Goal: Navigation & Orientation: Find specific page/section

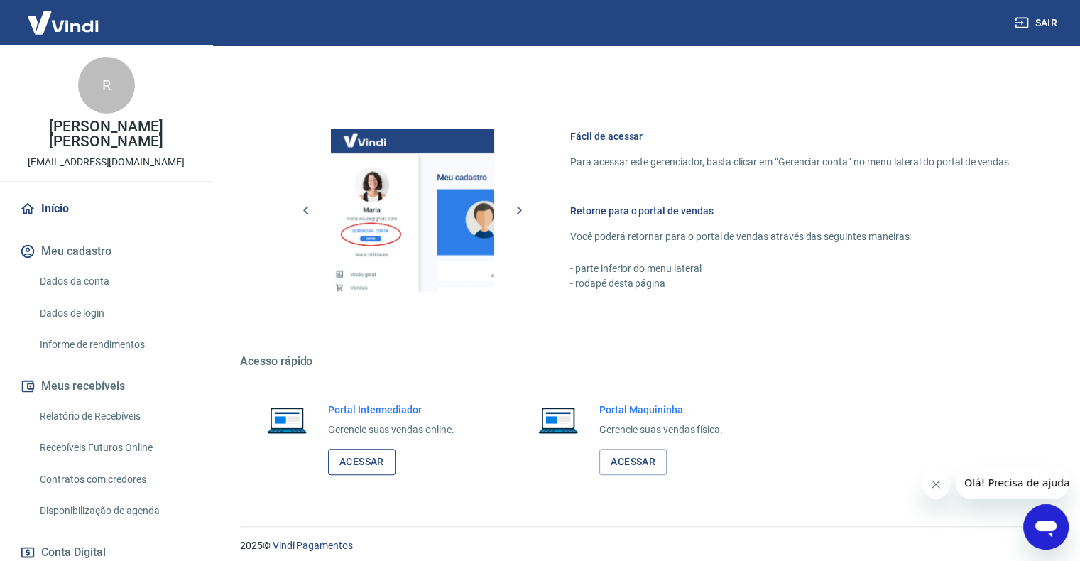
scroll to position [560, 0]
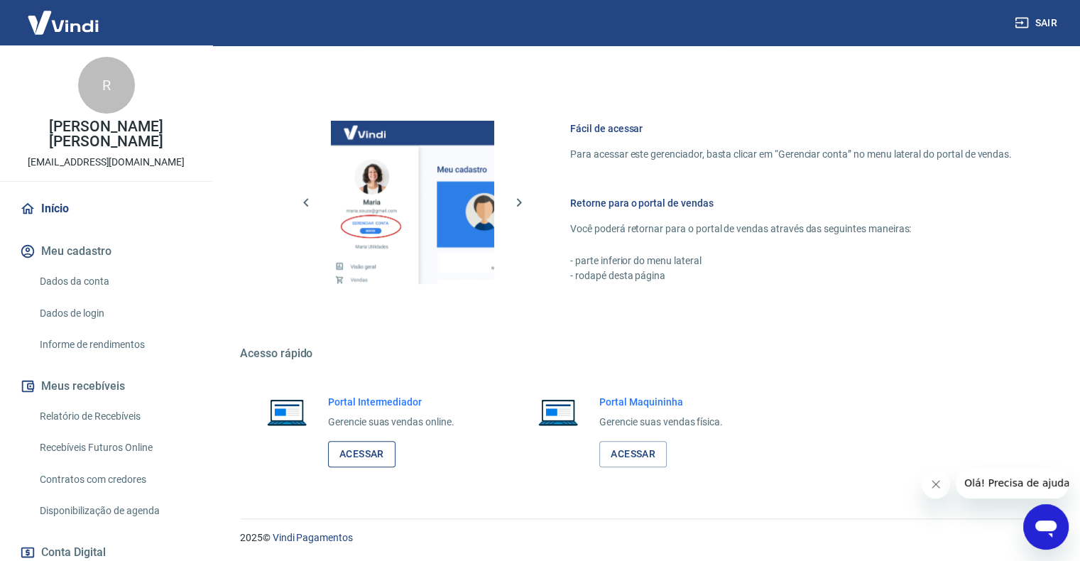
click at [359, 450] on link "Acessar" at bounding box center [361, 454] width 67 height 26
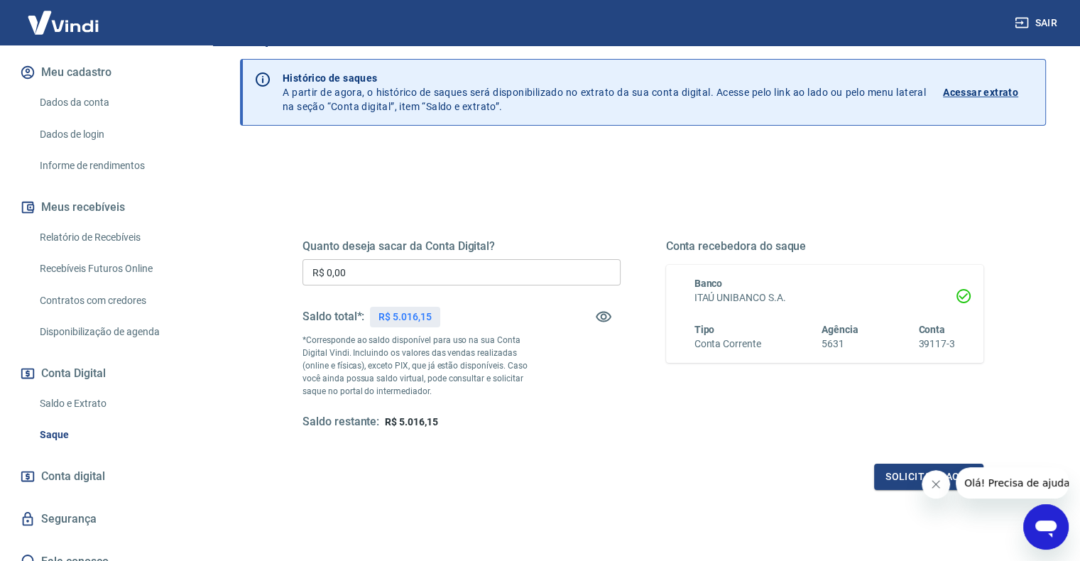
scroll to position [71, 0]
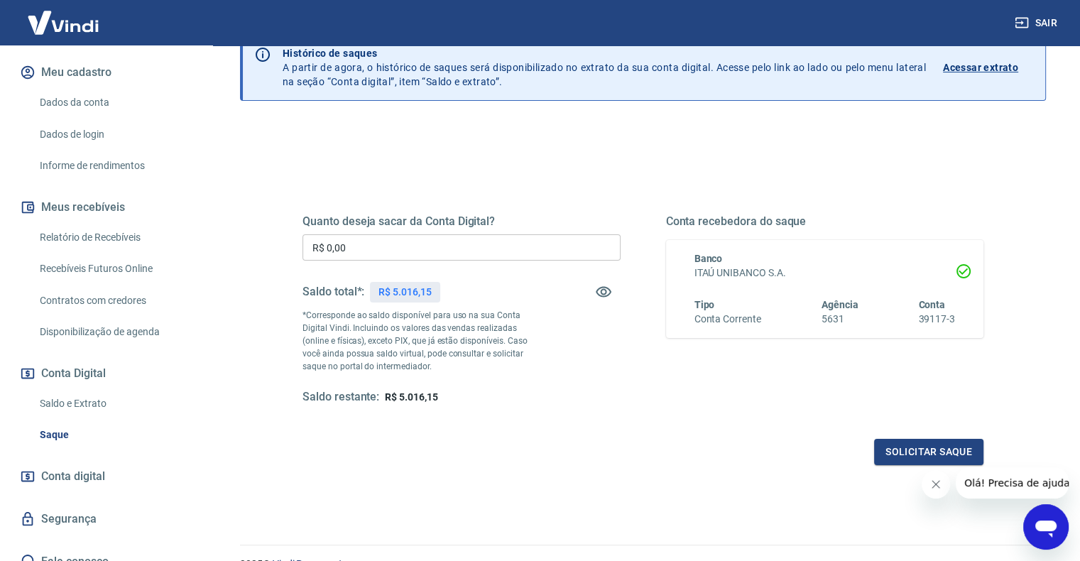
click at [941, 487] on icon "Fechar mensagem da empresa" at bounding box center [935, 484] width 11 height 11
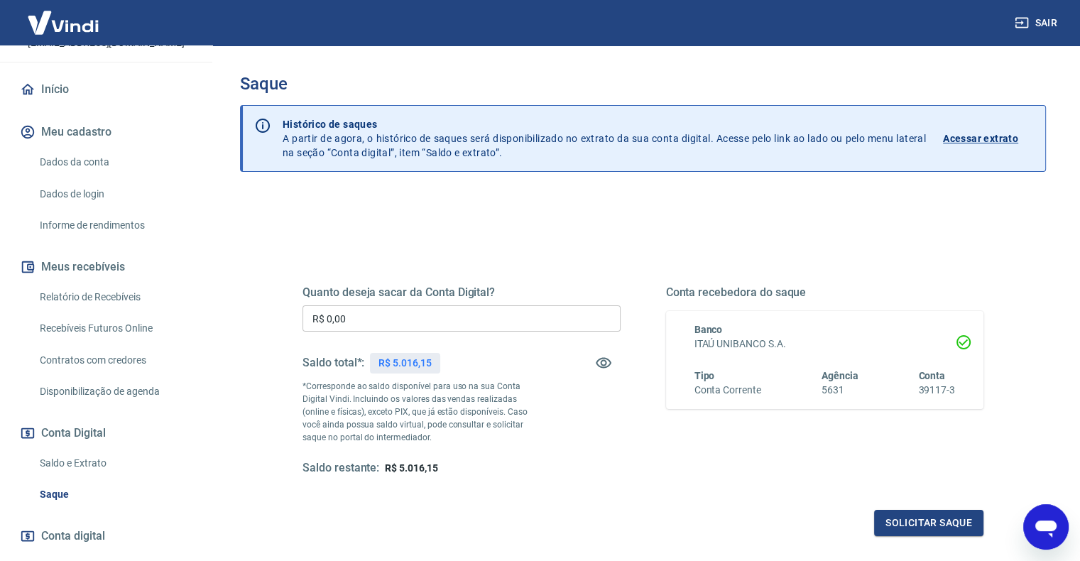
scroll to position [0, 0]
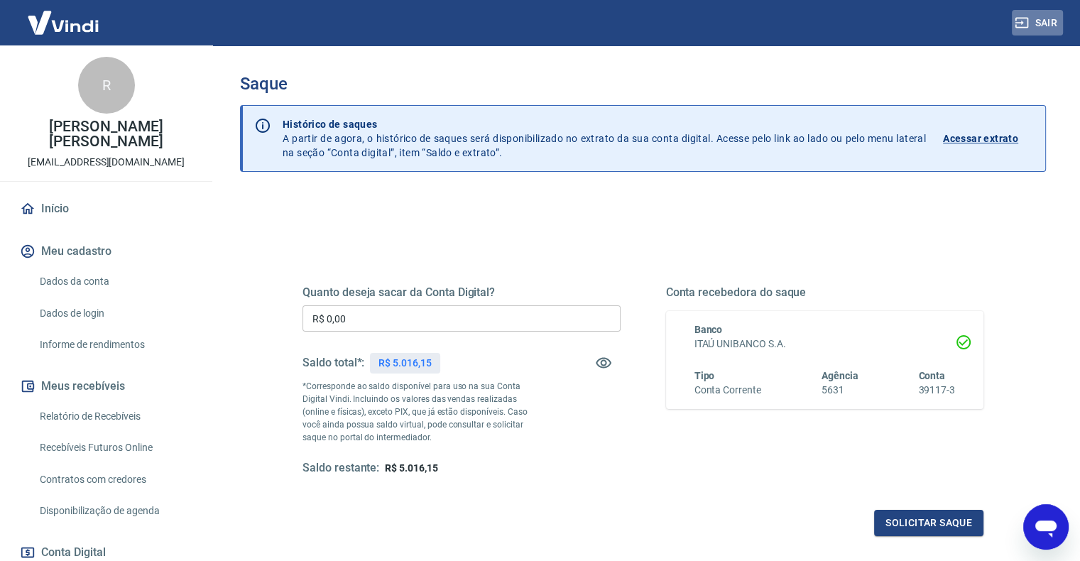
click at [1033, 21] on button "Sair" at bounding box center [1037, 23] width 51 height 26
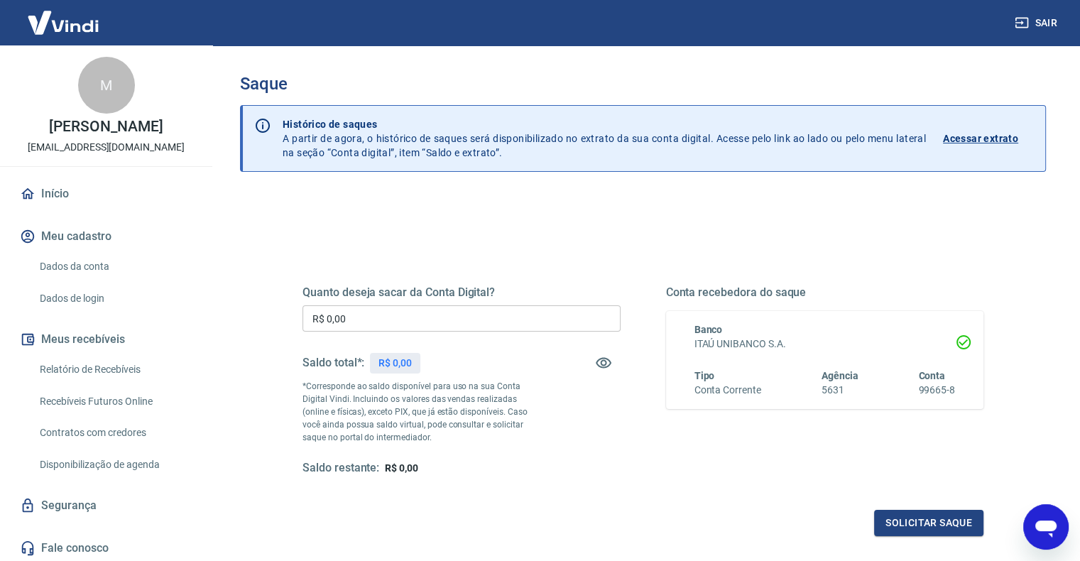
click at [55, 205] on link "Início" at bounding box center [106, 193] width 178 height 31
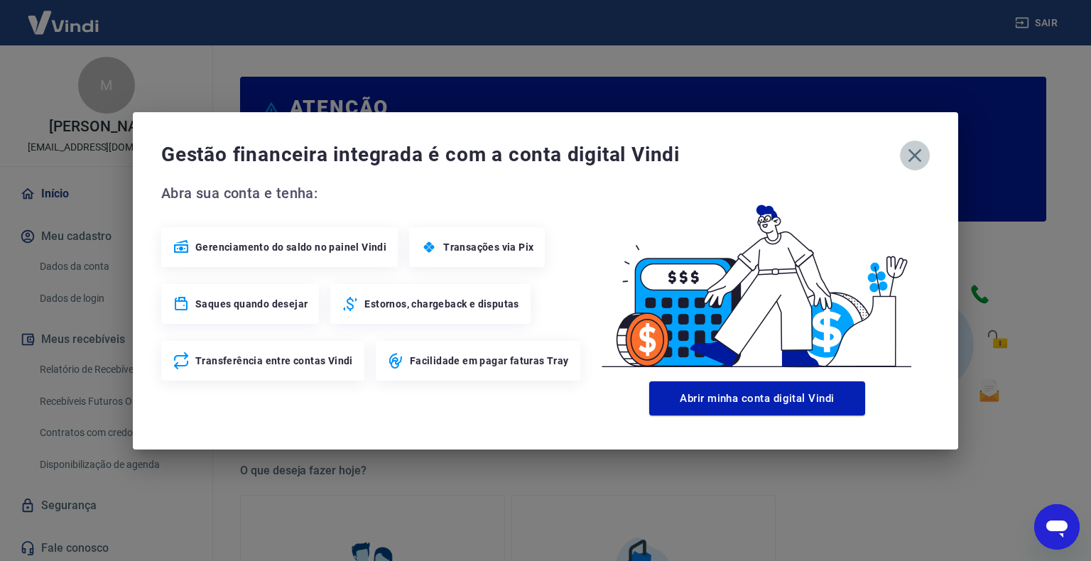
click at [915, 153] on icon "button" at bounding box center [914, 154] width 13 height 13
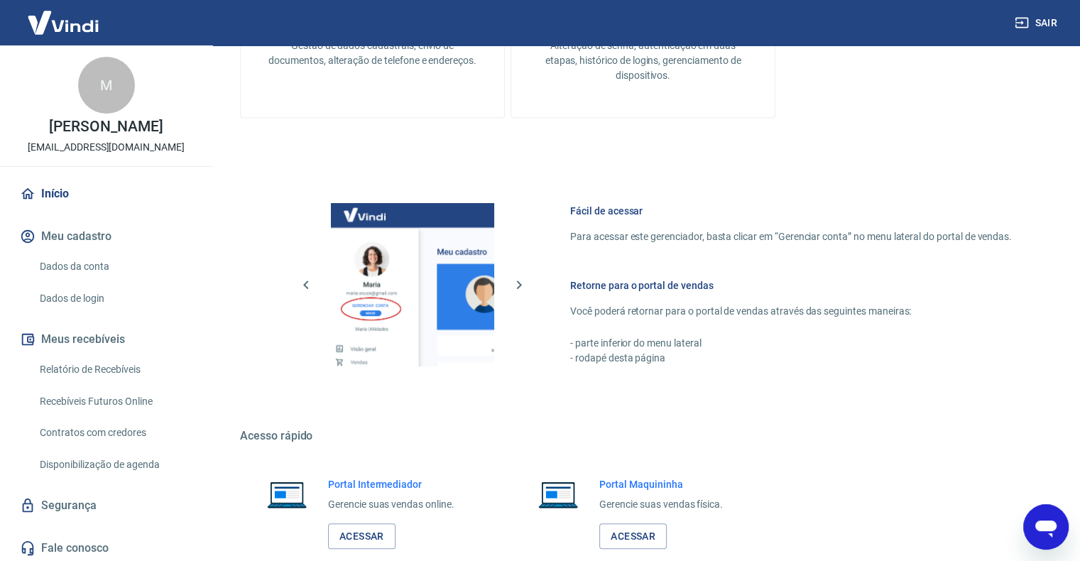
scroll to position [707, 0]
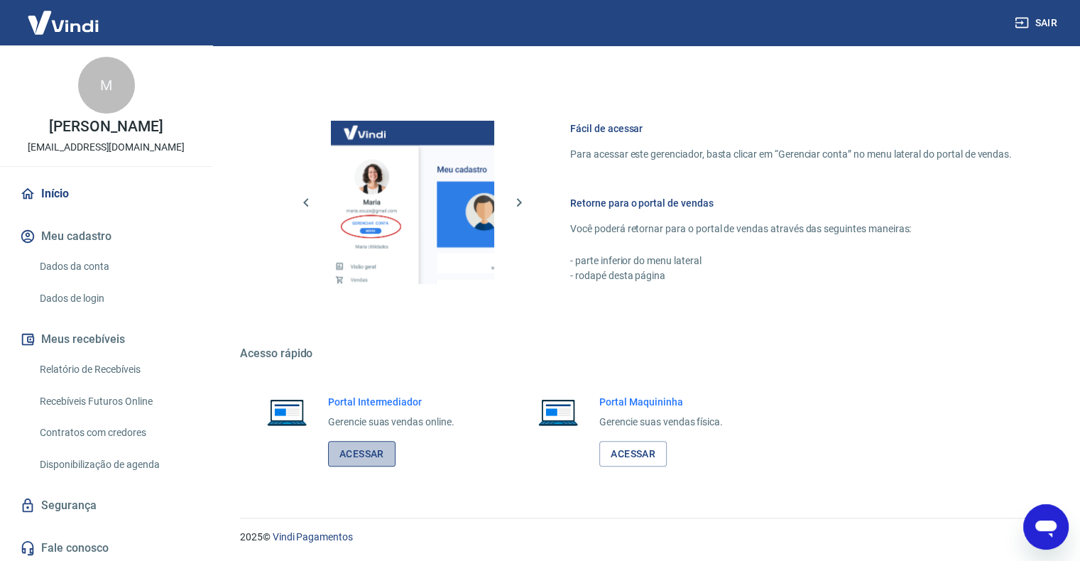
click at [361, 447] on link "Acessar" at bounding box center [361, 454] width 67 height 26
